Goal: Task Accomplishment & Management: Use online tool/utility

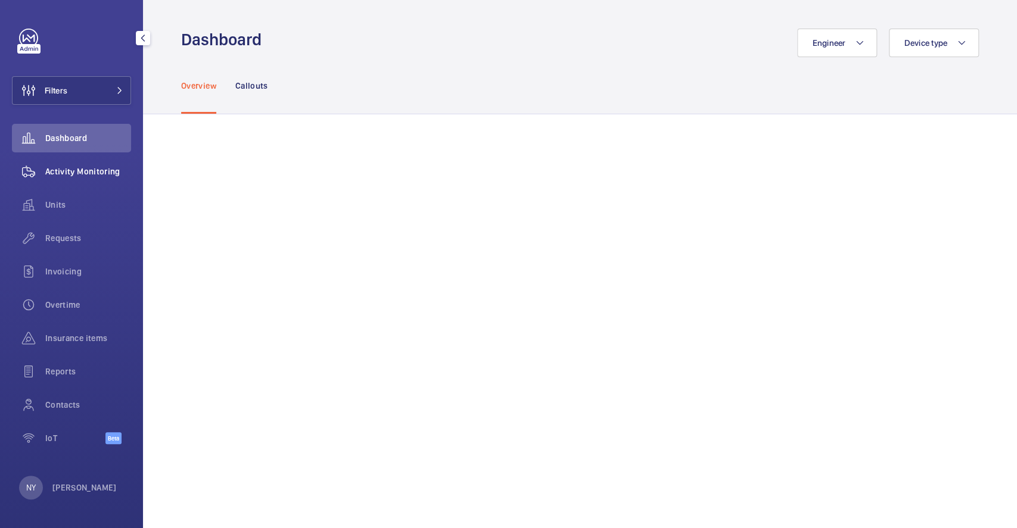
click at [89, 174] on span "Activity Monitoring" at bounding box center [88, 172] width 86 height 12
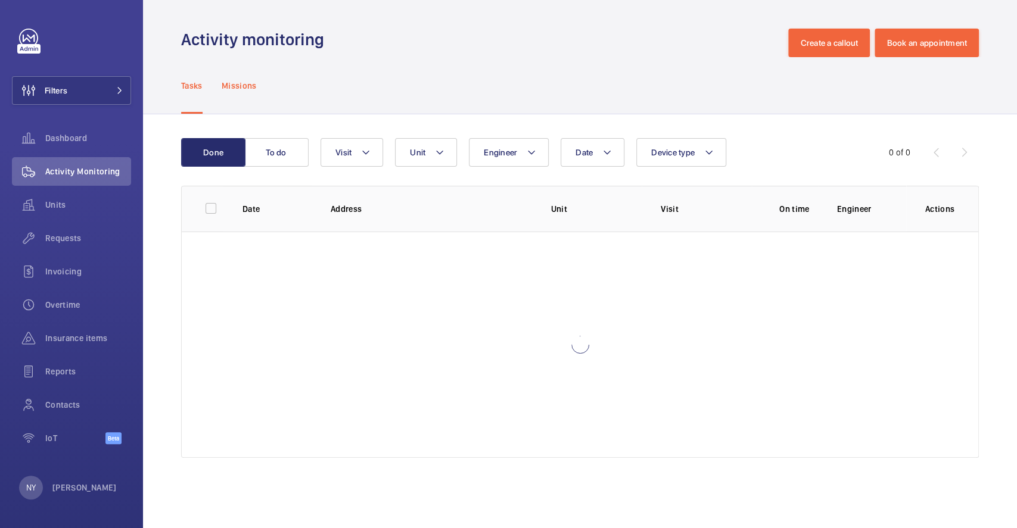
click at [238, 88] on p "Missions" at bounding box center [239, 86] width 35 height 12
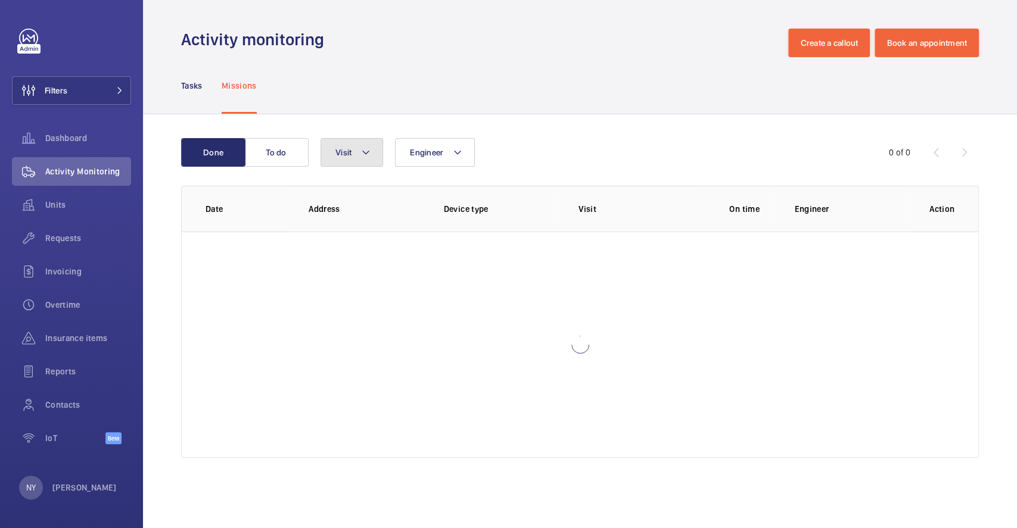
click at [343, 151] on span "Visit" at bounding box center [343, 153] width 16 height 10
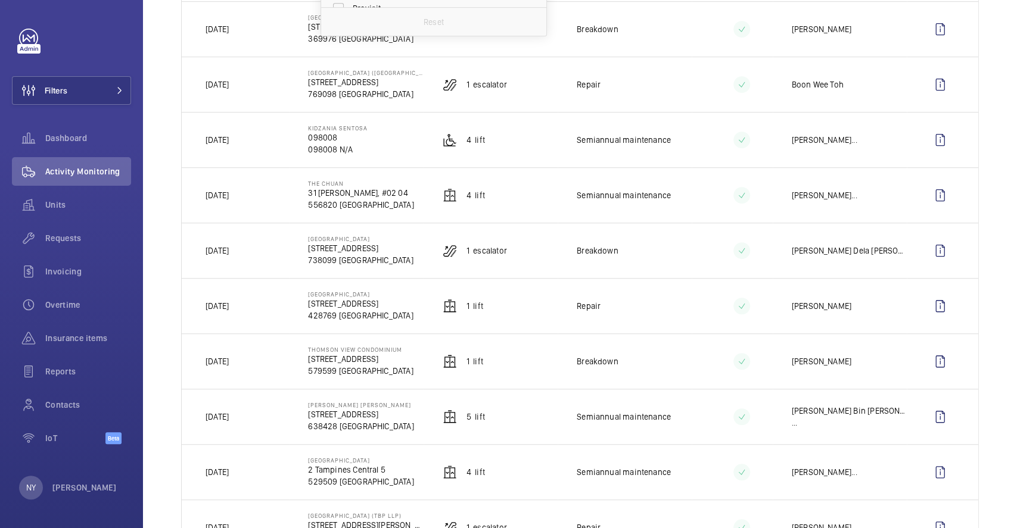
scroll to position [79, 0]
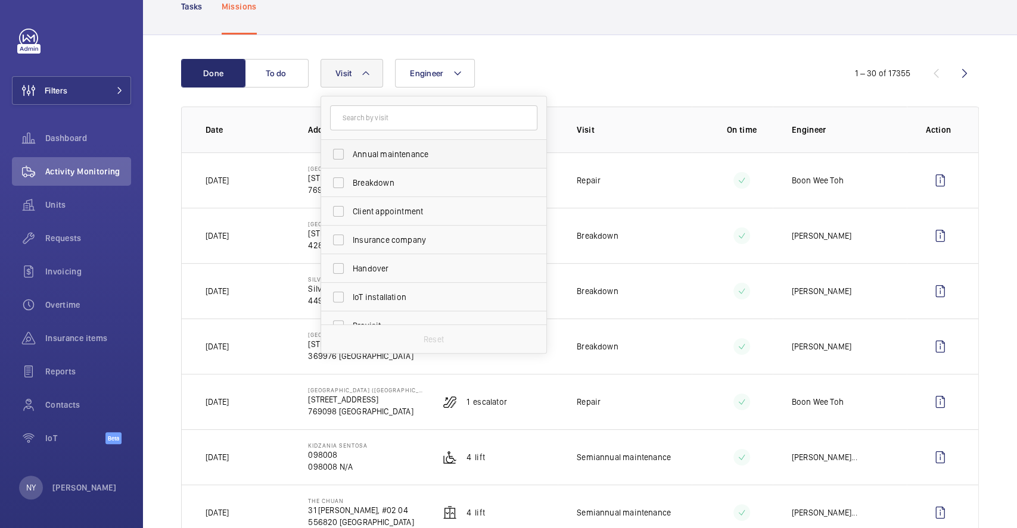
click at [381, 151] on span "Annual maintenance" at bounding box center [435, 154] width 164 height 12
click at [350, 151] on input "Annual maintenance" at bounding box center [338, 154] width 24 height 24
checkbox input "true"
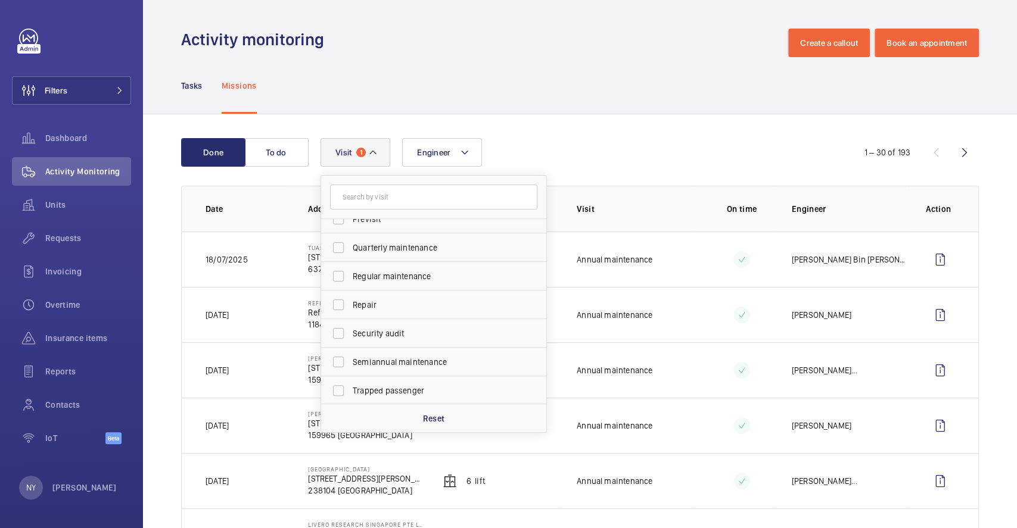
scroll to position [186, 0]
click at [387, 250] on span "Quarterly maintenance" at bounding box center [435, 247] width 164 height 12
click at [350, 250] on input "Quarterly maintenance" at bounding box center [338, 247] width 24 height 24
checkbox input "true"
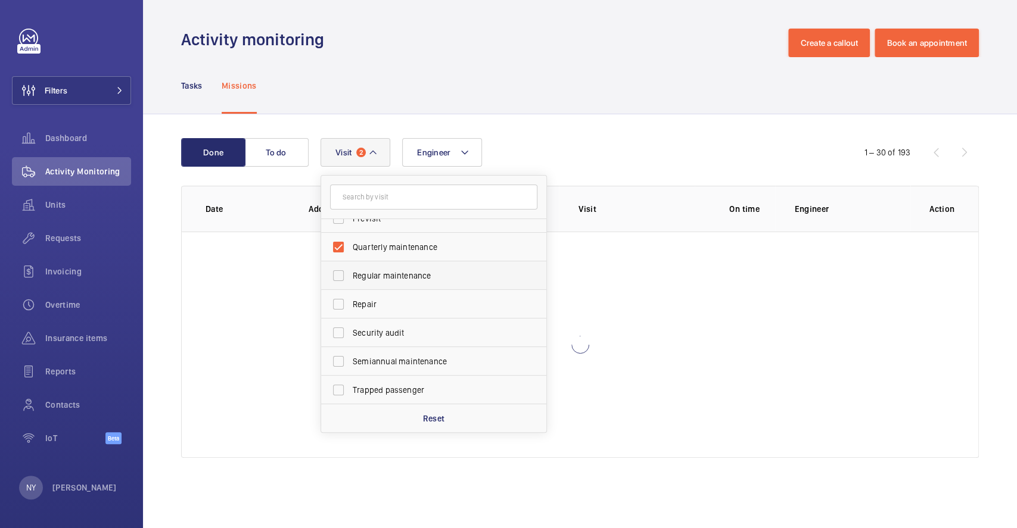
click at [389, 273] on span "Regular maintenance" at bounding box center [435, 276] width 164 height 12
click at [350, 273] on input "Regular maintenance" at bounding box center [338, 276] width 24 height 24
checkbox input "true"
click at [396, 354] on label "Semiannual maintenance" at bounding box center [424, 361] width 207 height 29
click at [350, 354] on input "Semiannual maintenance" at bounding box center [338, 362] width 24 height 24
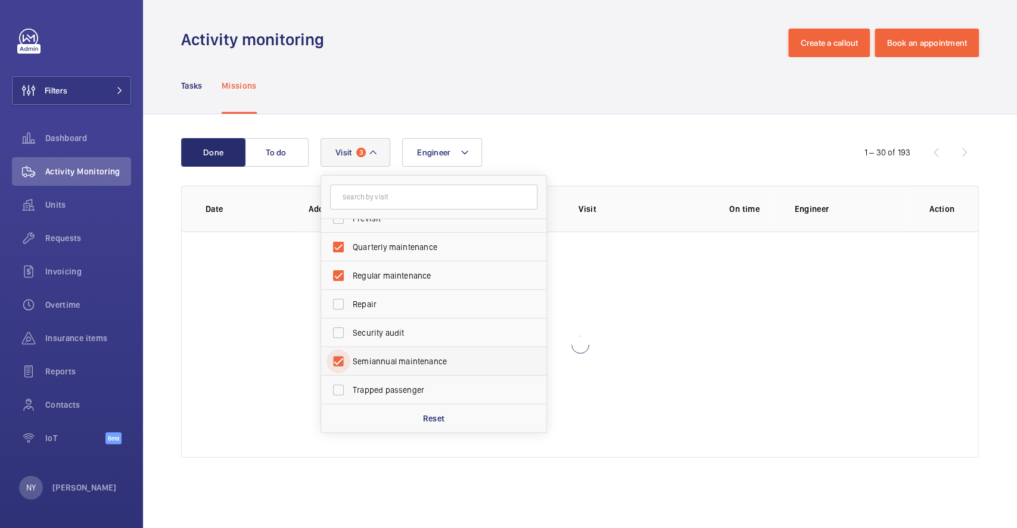
checkbox input "true"
click at [329, 73] on div "Tasks Missions" at bounding box center [579, 85] width 797 height 57
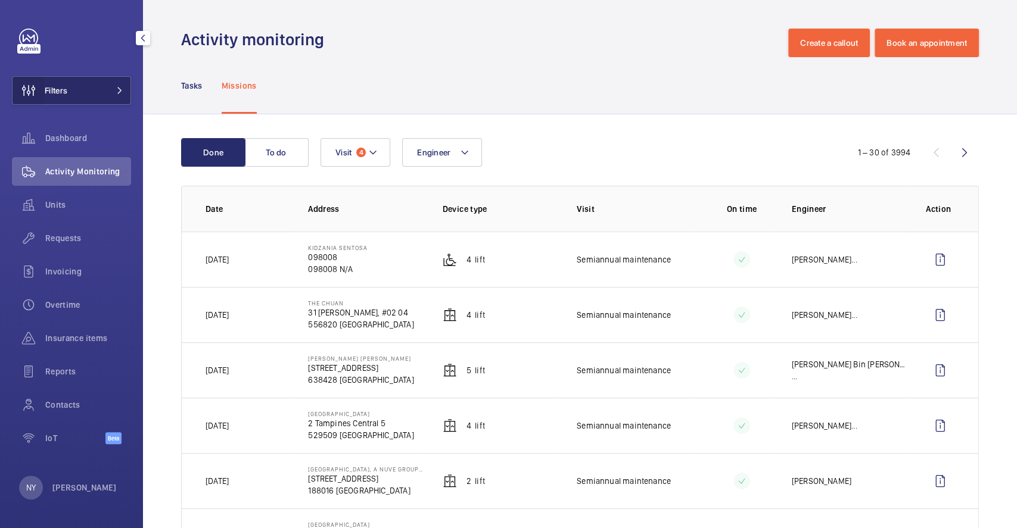
click at [40, 96] on wm-front-icon-button at bounding box center [29, 90] width 32 height 29
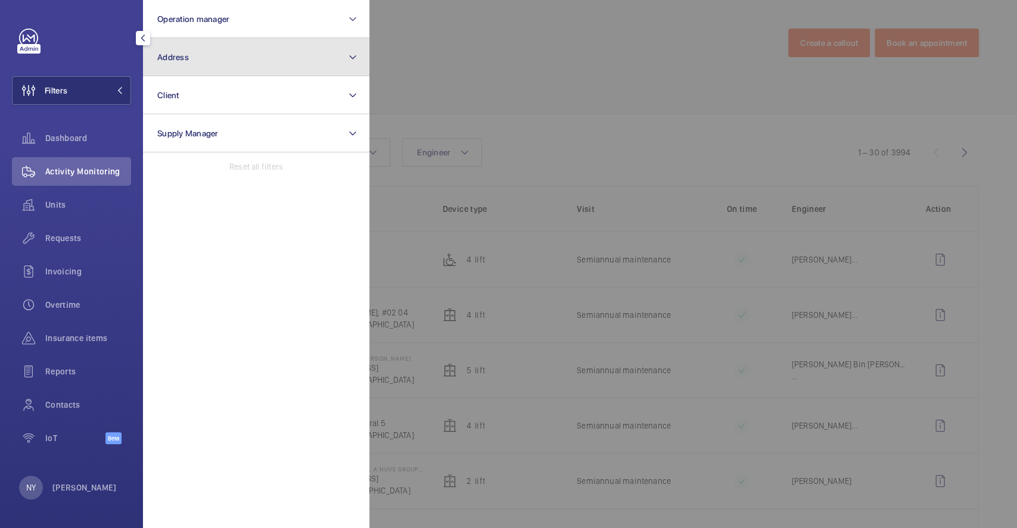
click at [251, 74] on button "Address" at bounding box center [256, 57] width 226 height 38
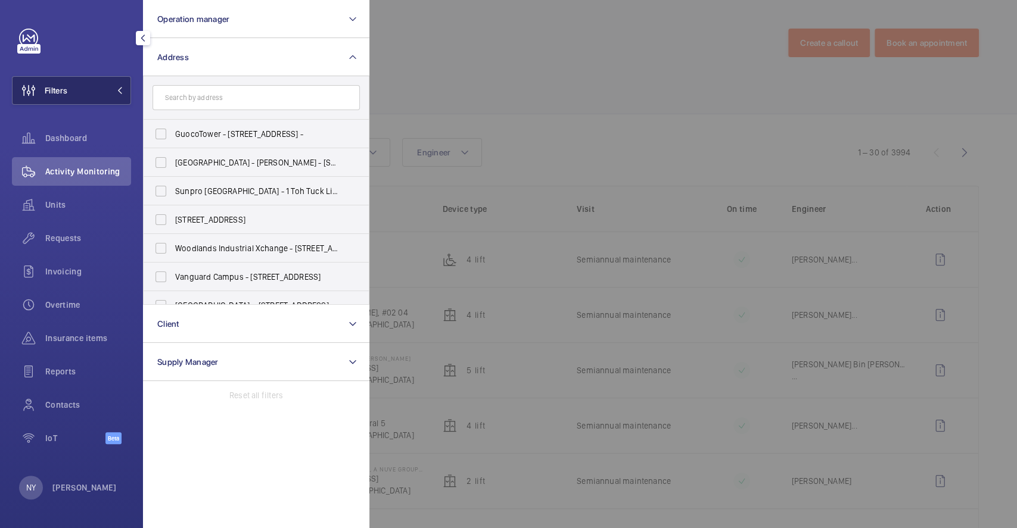
click at [81, 96] on button "Filters" at bounding box center [71, 90] width 119 height 29
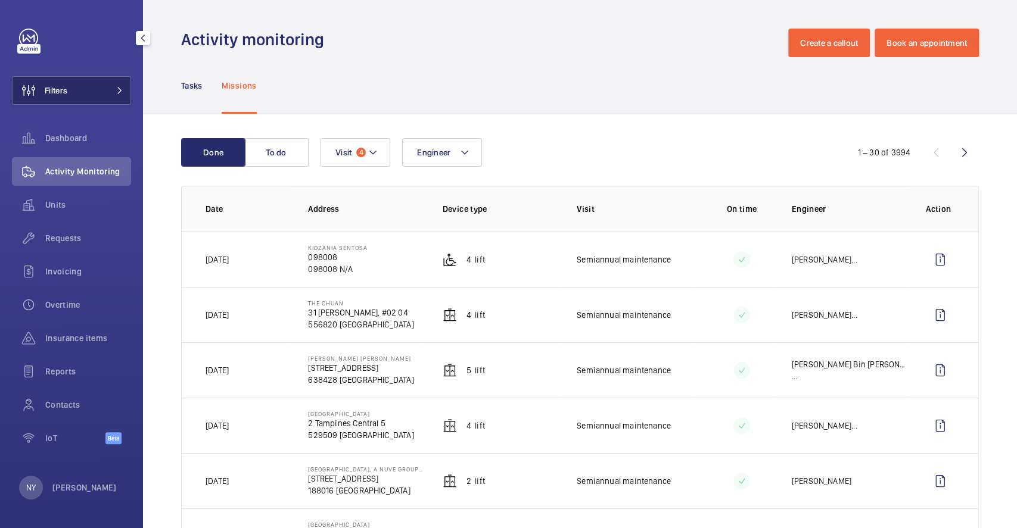
click at [60, 102] on span "Filters" at bounding box center [40, 90] width 55 height 29
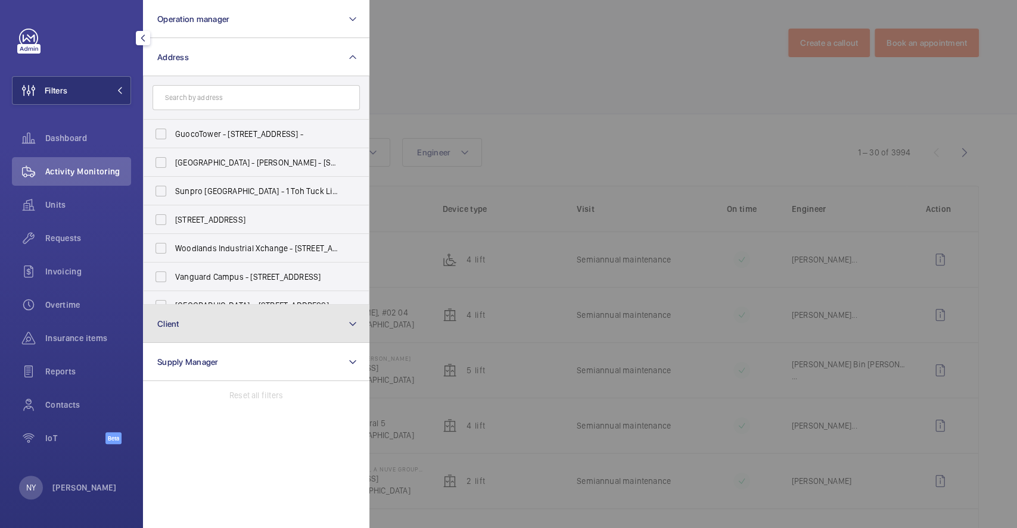
click at [170, 324] on span "Client" at bounding box center [168, 324] width 22 height 10
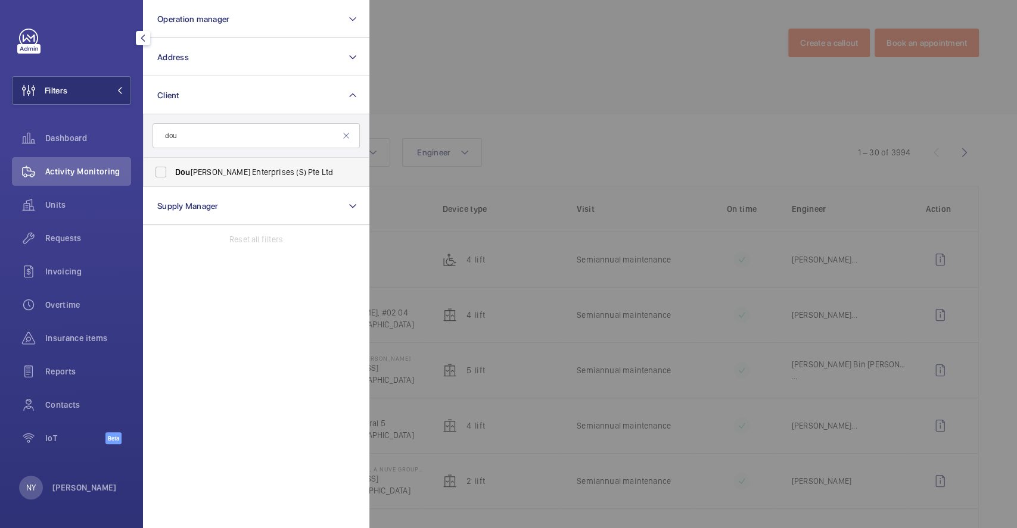
type input "dou"
click at [292, 175] on span "Dou [PERSON_NAME] Enterprises (S) Pte Ltd" at bounding box center [257, 172] width 164 height 12
click at [173, 175] on input "Dou [PERSON_NAME] Enterprises (S) Pte Ltd" at bounding box center [161, 172] width 24 height 24
checkbox input "true"
click at [478, 49] on div at bounding box center [877, 264] width 1017 height 528
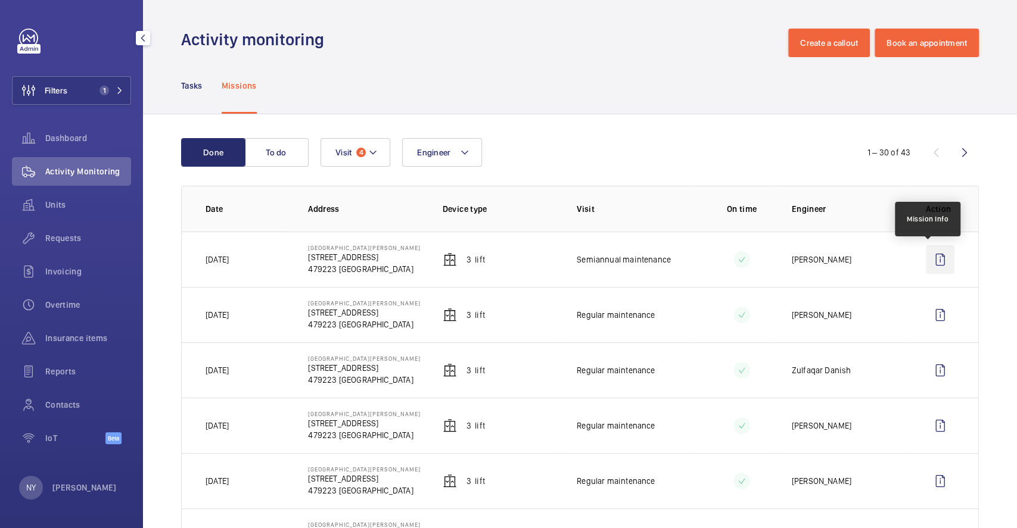
click at [926, 260] on wm-front-icon-button at bounding box center [940, 259] width 29 height 29
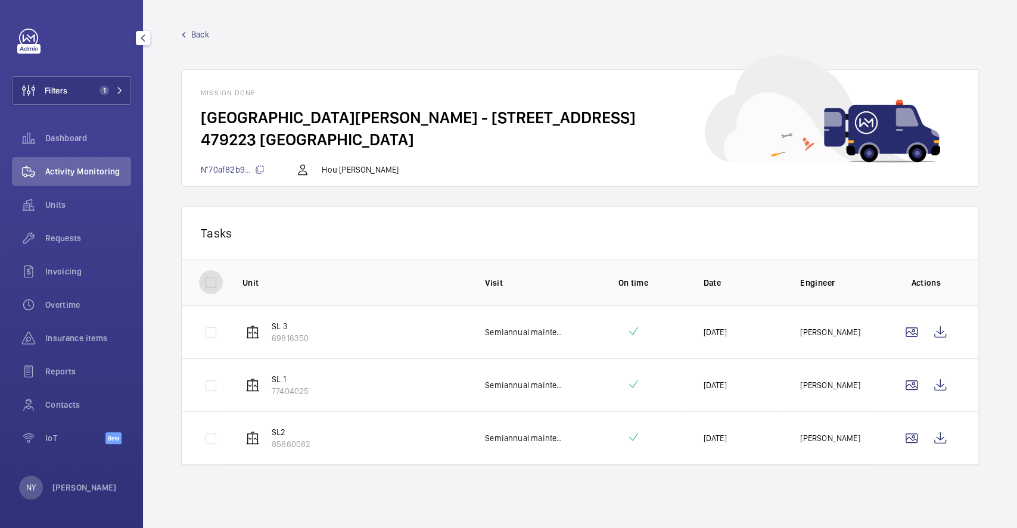
click at [216, 281] on input "checkbox" at bounding box center [211, 282] width 24 height 24
checkbox input "true"
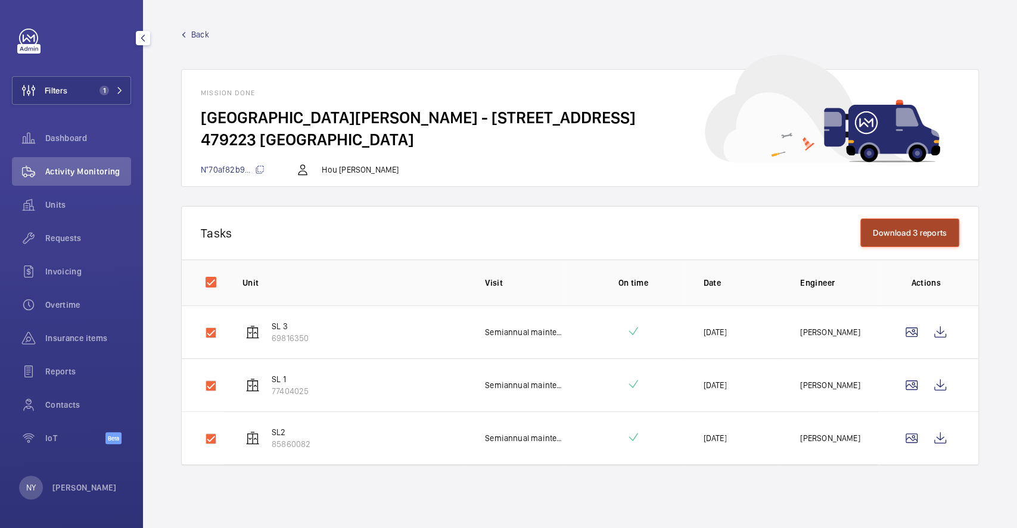
click at [865, 231] on button "Download 3 reports" at bounding box center [909, 233] width 99 height 29
click at [51, 485] on div "NY [PERSON_NAME]" at bounding box center [68, 488] width 98 height 24
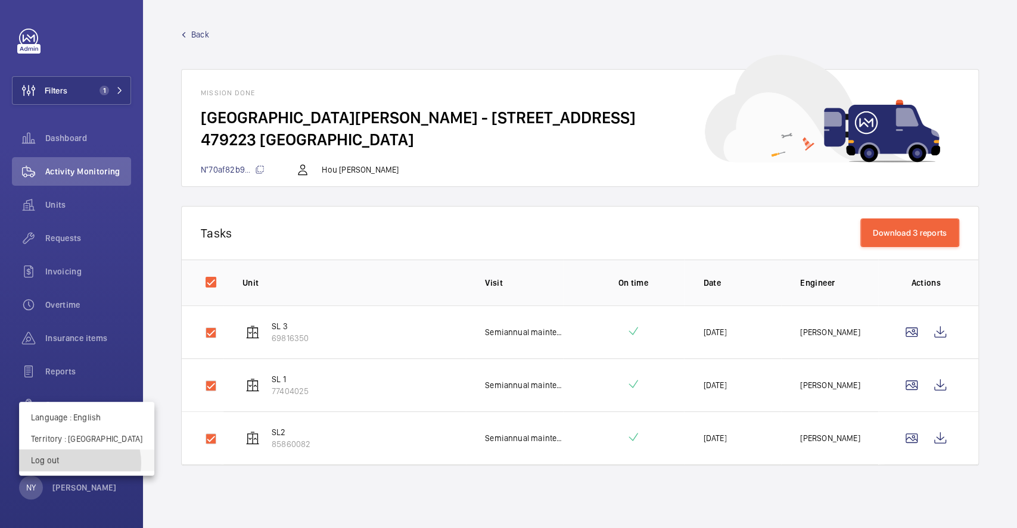
click at [79, 463] on p "Log out" at bounding box center [86, 460] width 111 height 12
